Goal: Communication & Community: Ask a question

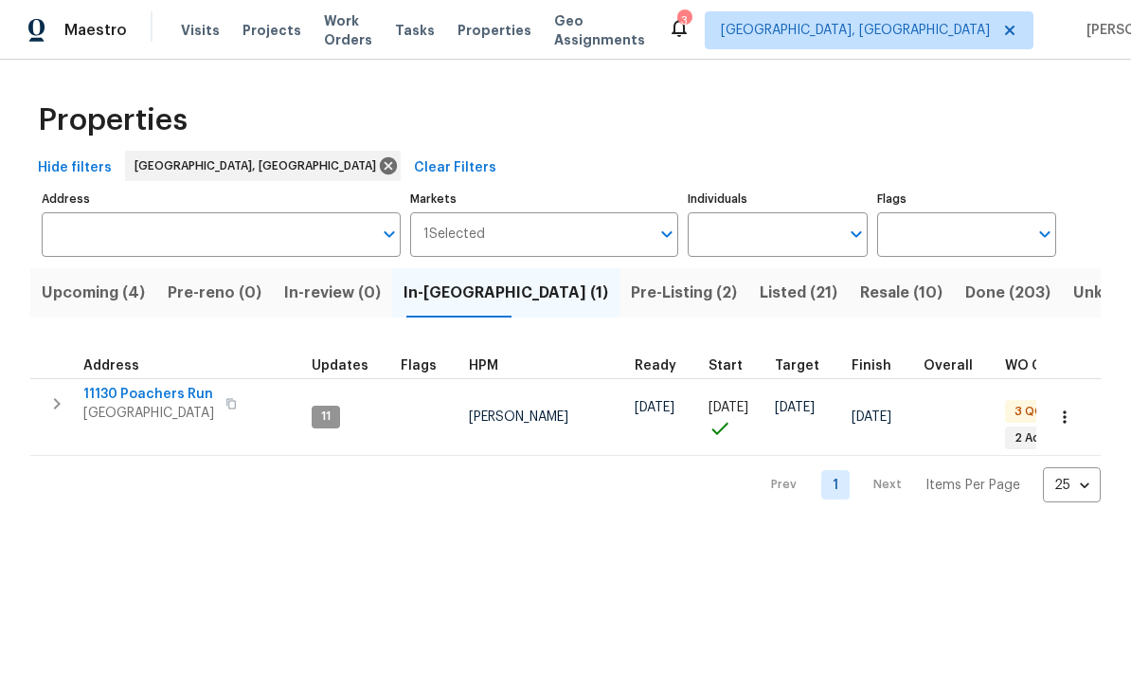
click at [789, 301] on span "Resale (10)" at bounding box center [901, 293] width 82 height 27
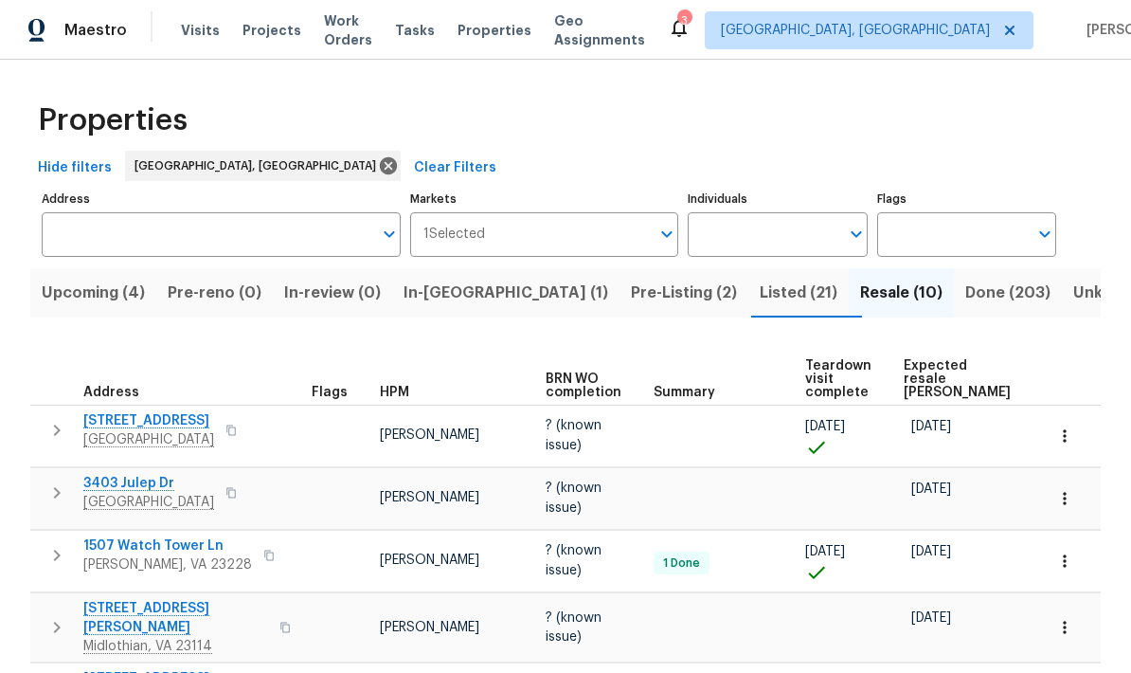
click at [631, 284] on span "Pre-Listing (2)" at bounding box center [684, 293] width 106 height 27
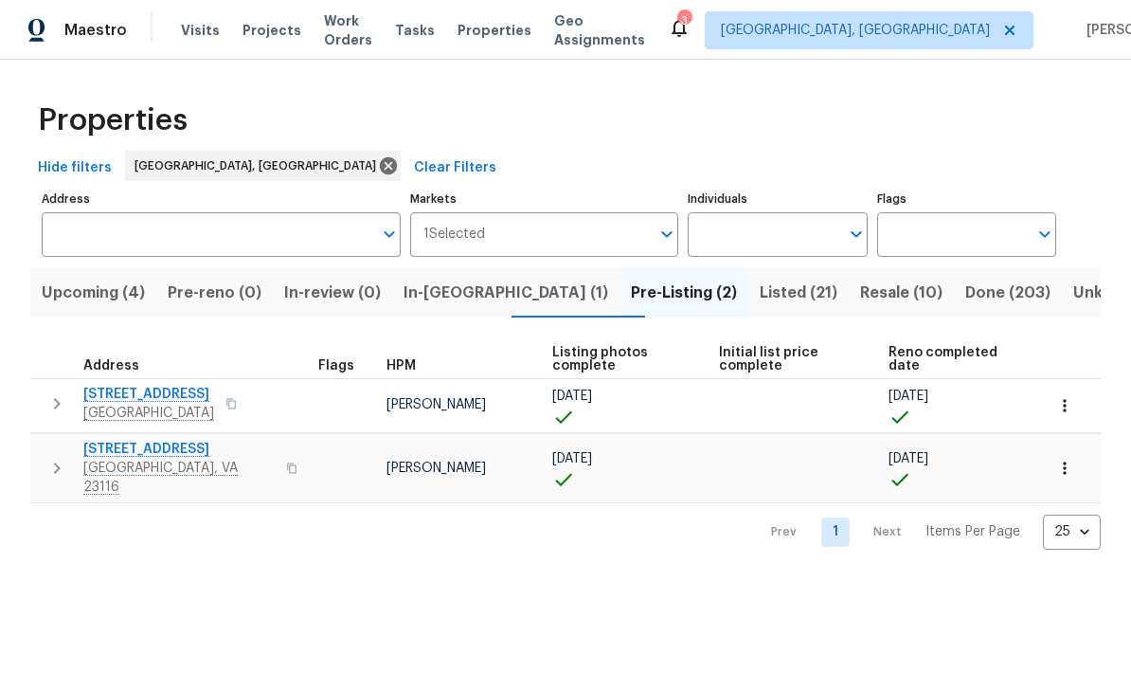
click at [452, 282] on span "In-reno (1)" at bounding box center [506, 293] width 205 height 27
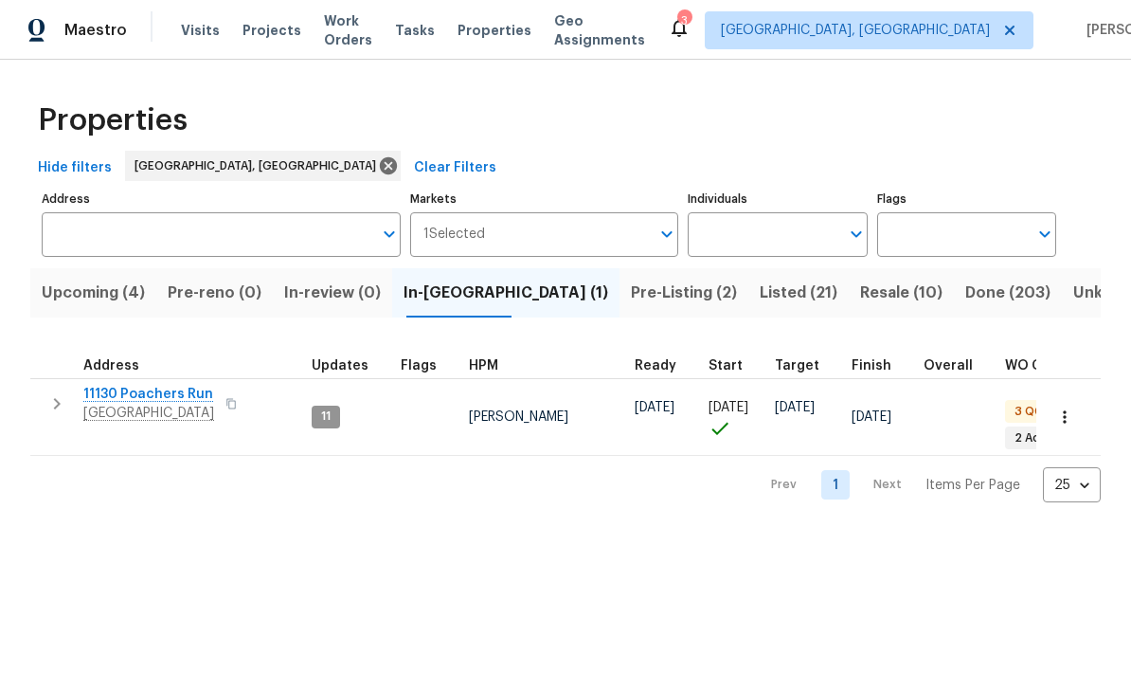
click at [126, 421] on span "[GEOGRAPHIC_DATA]" at bounding box center [148, 413] width 131 height 19
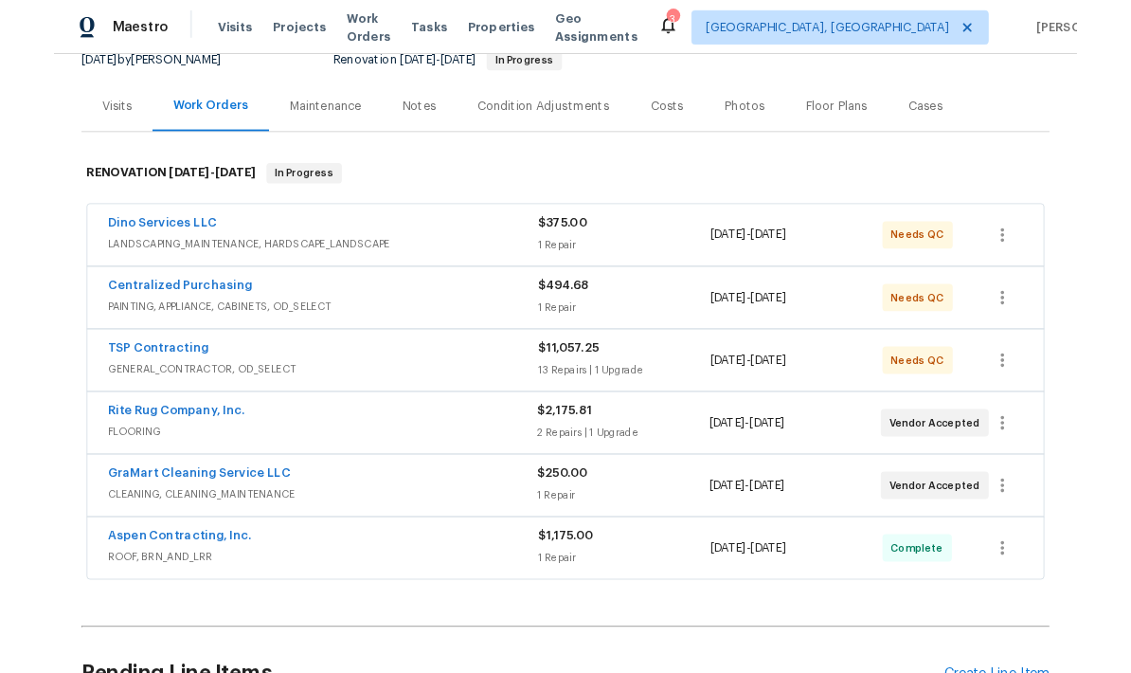
scroll to position [200, 0]
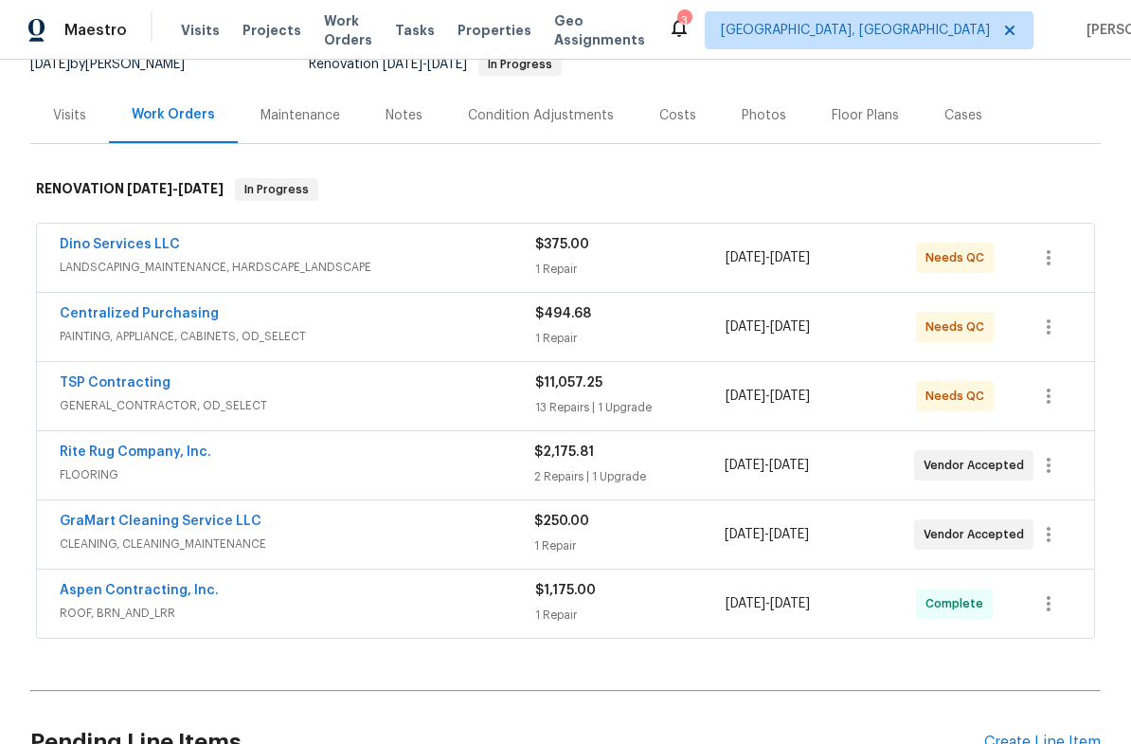
click at [89, 458] on link "Rite Rug Company, Inc." at bounding box center [136, 451] width 152 height 13
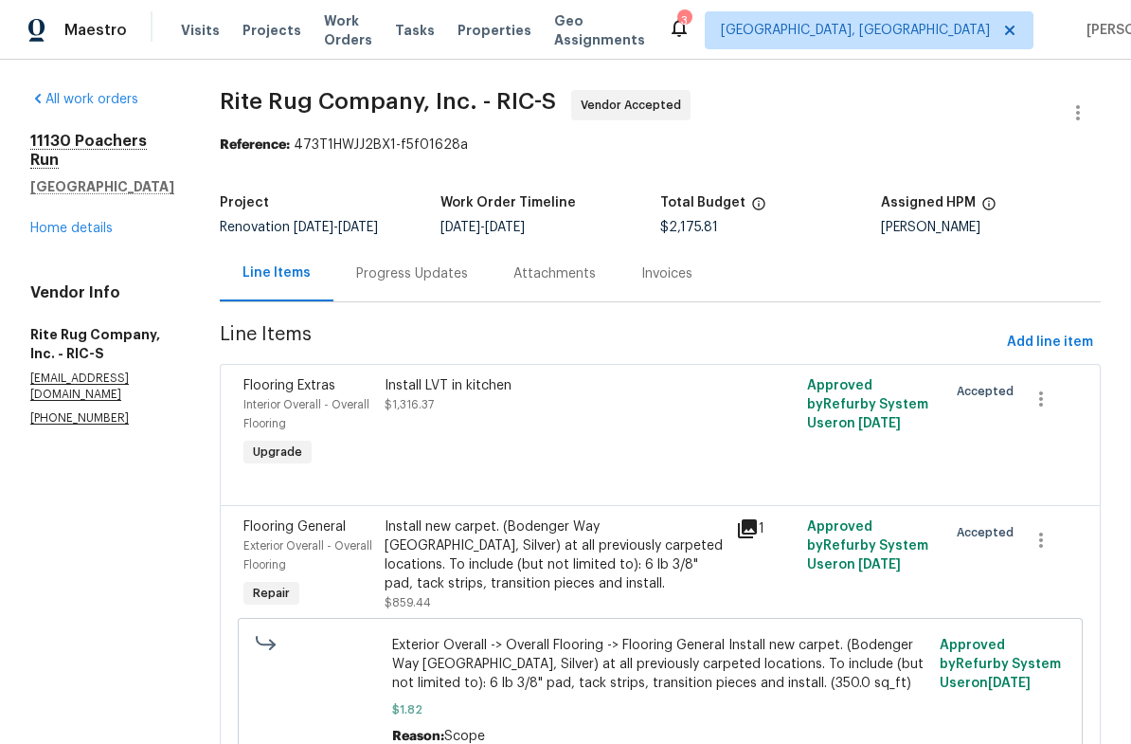
click at [475, 271] on div "Progress Updates" at bounding box center [412, 273] width 157 height 56
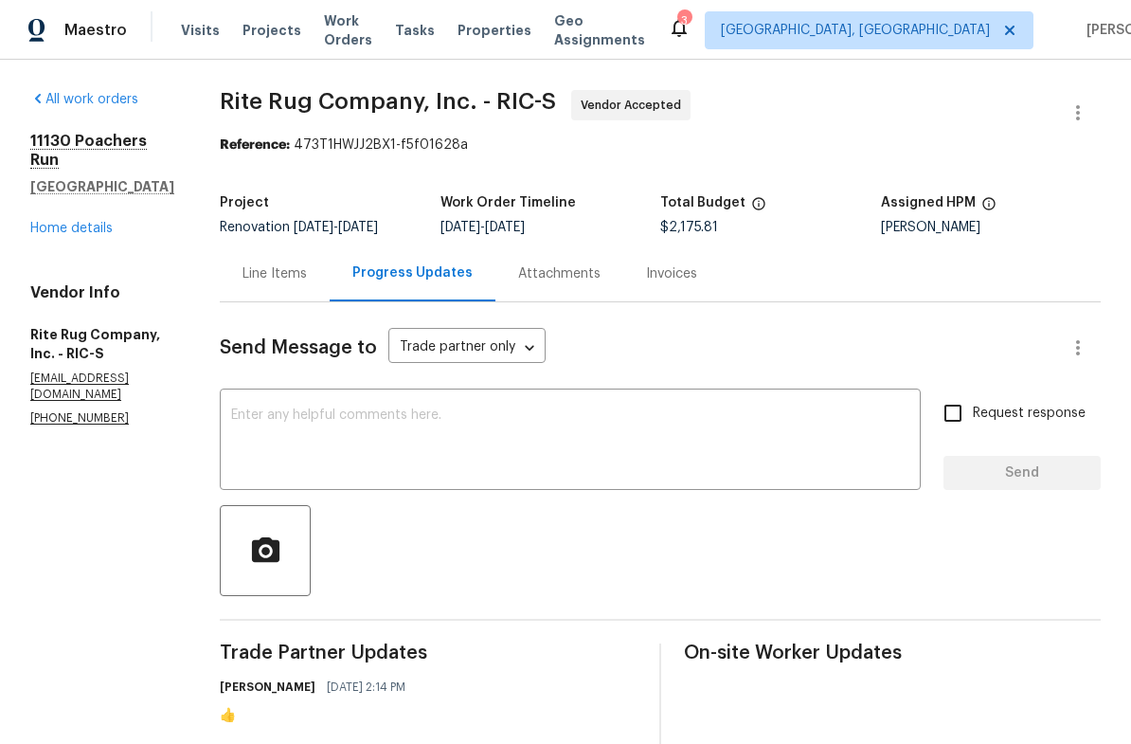
click at [728, 461] on textarea at bounding box center [570, 441] width 679 height 66
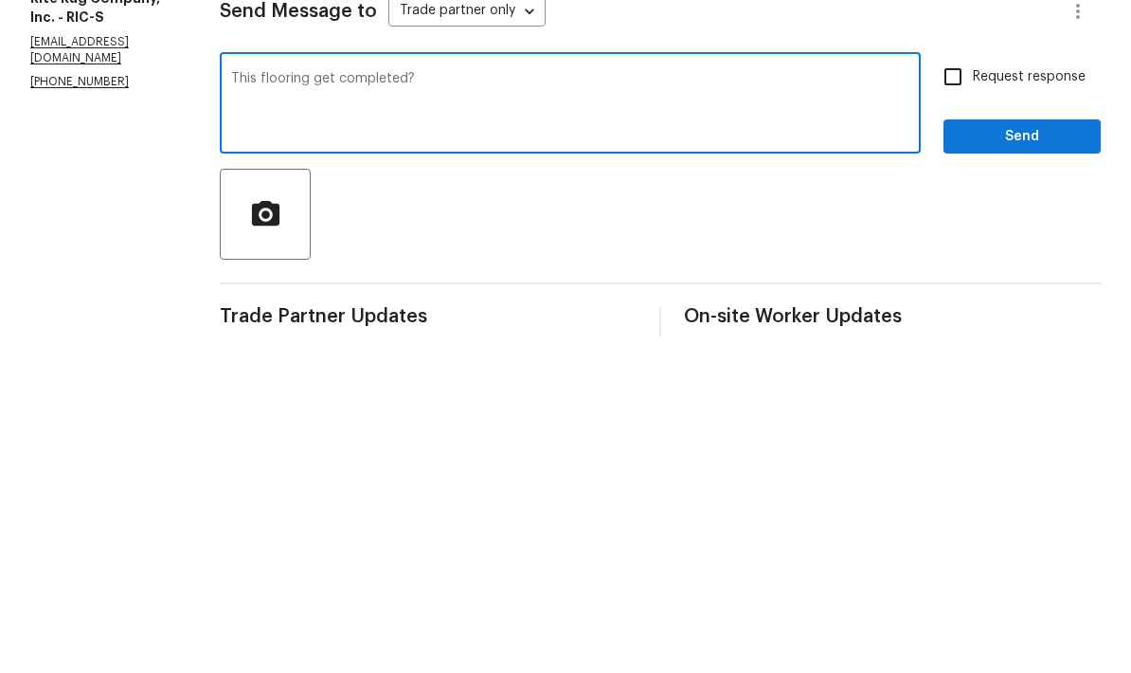
type textarea "This flooring get completed?"
click at [1008, 461] on span "Send" at bounding box center [1022, 473] width 127 height 24
